Goal: Find specific page/section: Find specific page/section

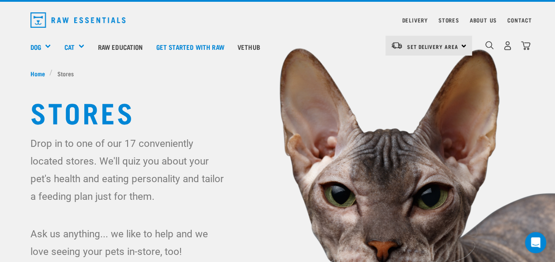
scroll to position [21, 0]
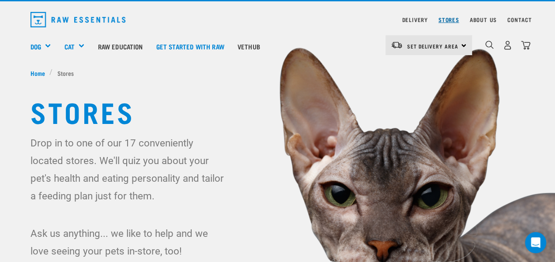
click at [448, 20] on link "Stores" at bounding box center [448, 19] width 21 height 3
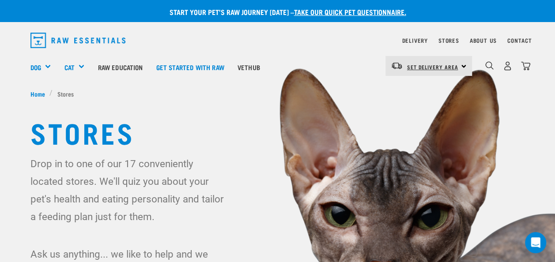
click at [443, 66] on span "Set Delivery Area" at bounding box center [432, 66] width 51 height 3
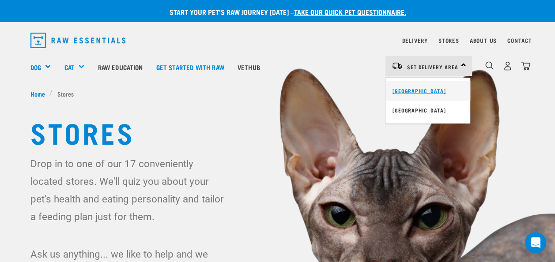
click at [420, 90] on link "[GEOGRAPHIC_DATA]" at bounding box center [427, 90] width 85 height 19
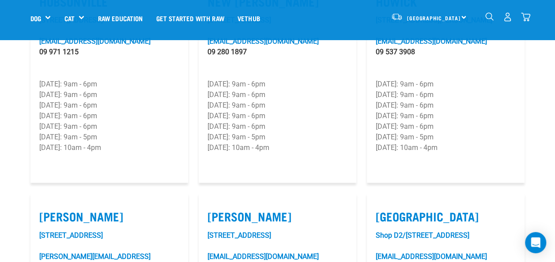
scroll to position [755, 0]
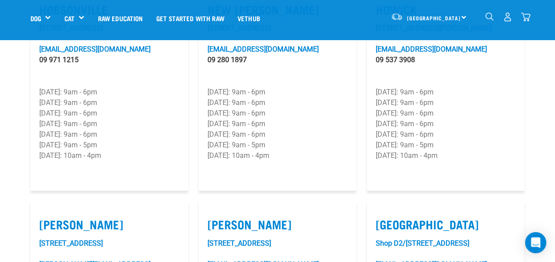
click at [463, 17] on div "North Island North Island South Island" at bounding box center [428, 17] width 86 height 20
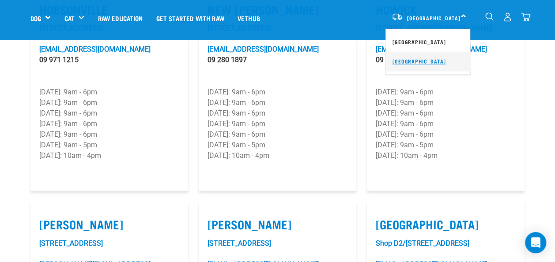
click at [423, 59] on link "[GEOGRAPHIC_DATA]" at bounding box center [427, 61] width 85 height 19
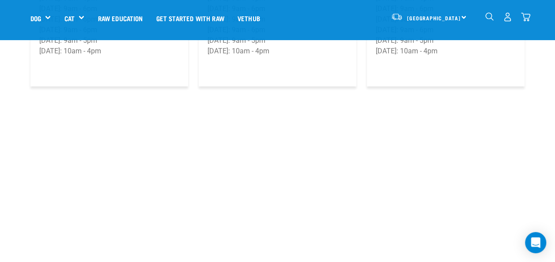
scroll to position [1515, 0]
click at [437, 16] on span "[GEOGRAPHIC_DATA]" at bounding box center [433, 17] width 53 height 3
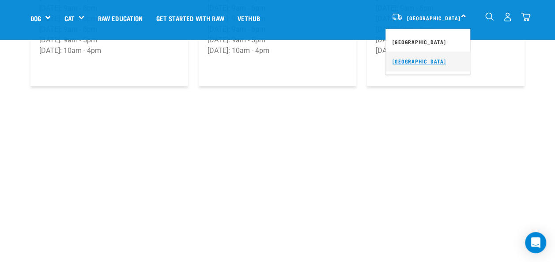
click at [414, 59] on link "[GEOGRAPHIC_DATA]" at bounding box center [427, 61] width 85 height 19
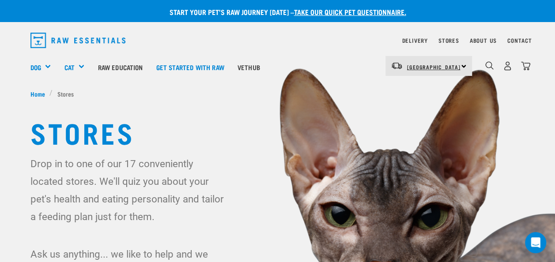
click at [432, 65] on span "[GEOGRAPHIC_DATA]" at bounding box center [433, 66] width 53 height 3
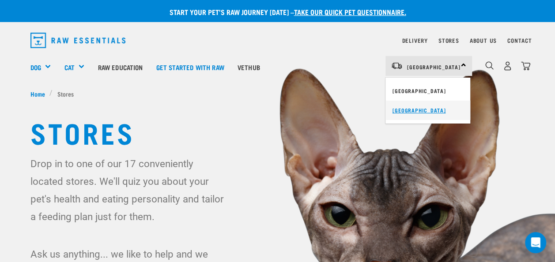
click at [415, 109] on link "[GEOGRAPHIC_DATA]" at bounding box center [427, 110] width 85 height 19
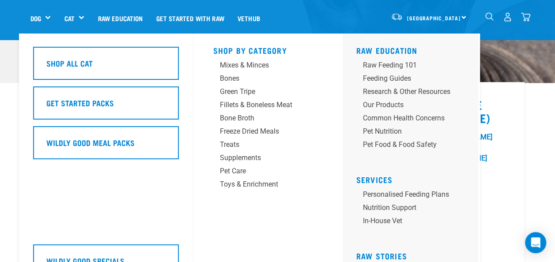
scroll to position [218, 0]
